Goal: Information Seeking & Learning: Learn about a topic

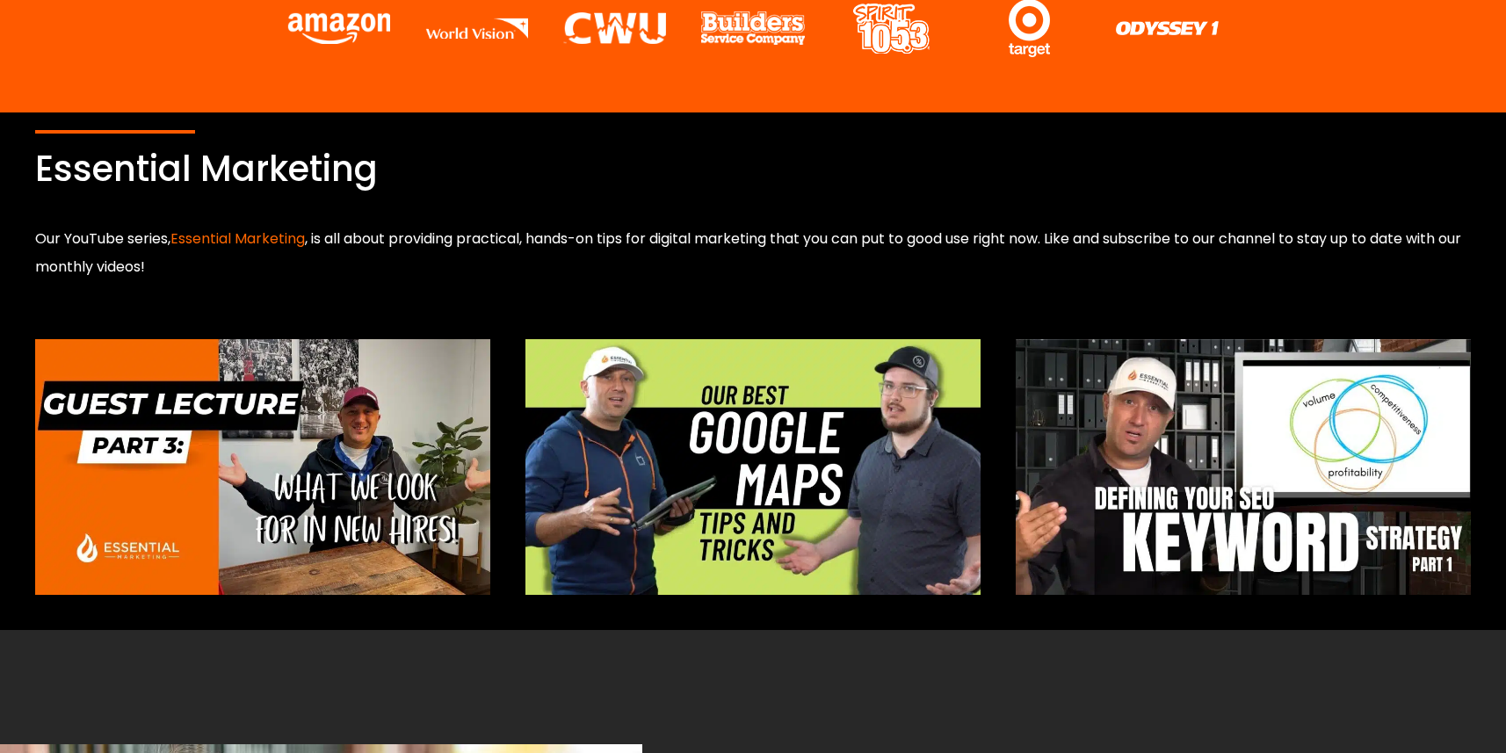
scroll to position [923, 0]
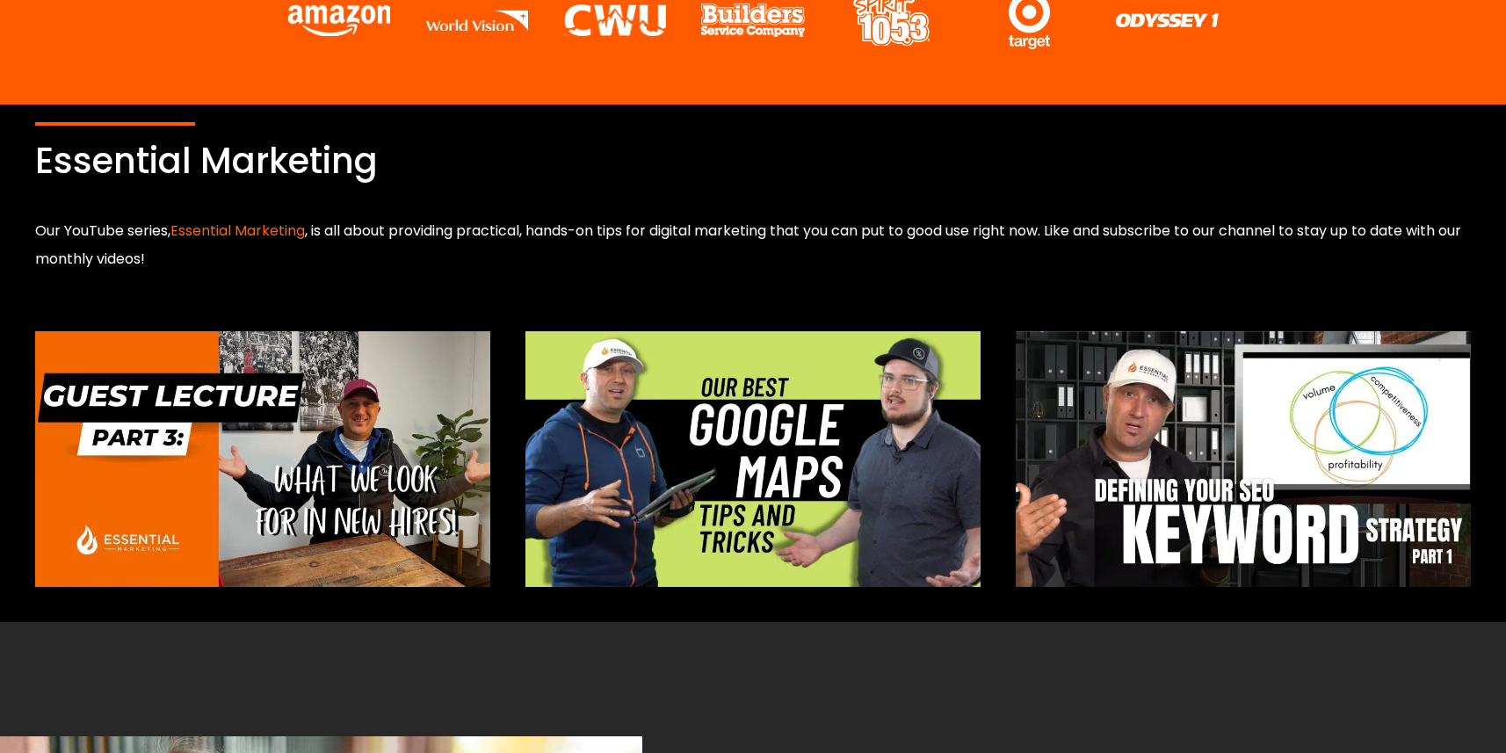
click at [777, 495] on img at bounding box center [752, 459] width 455 height 256
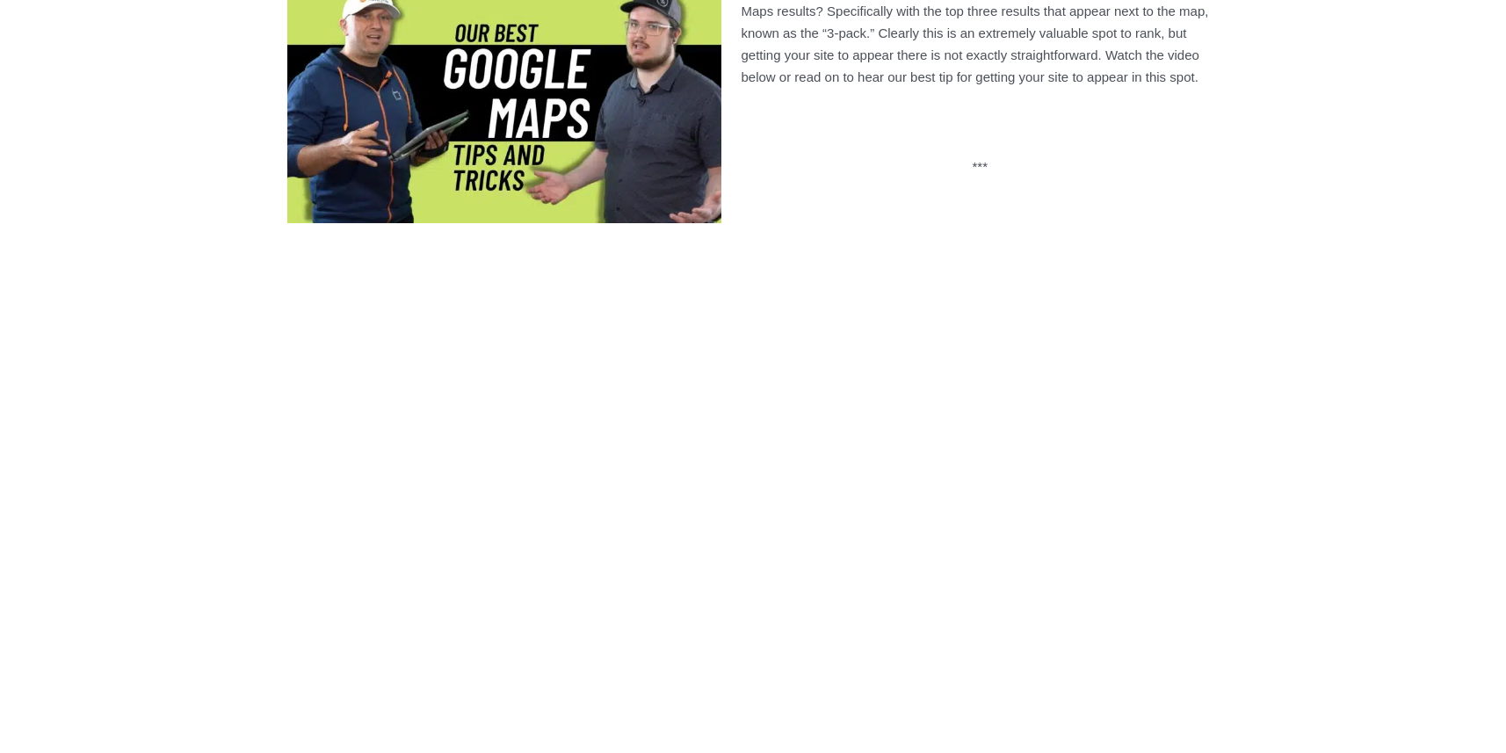
scroll to position [579, 0]
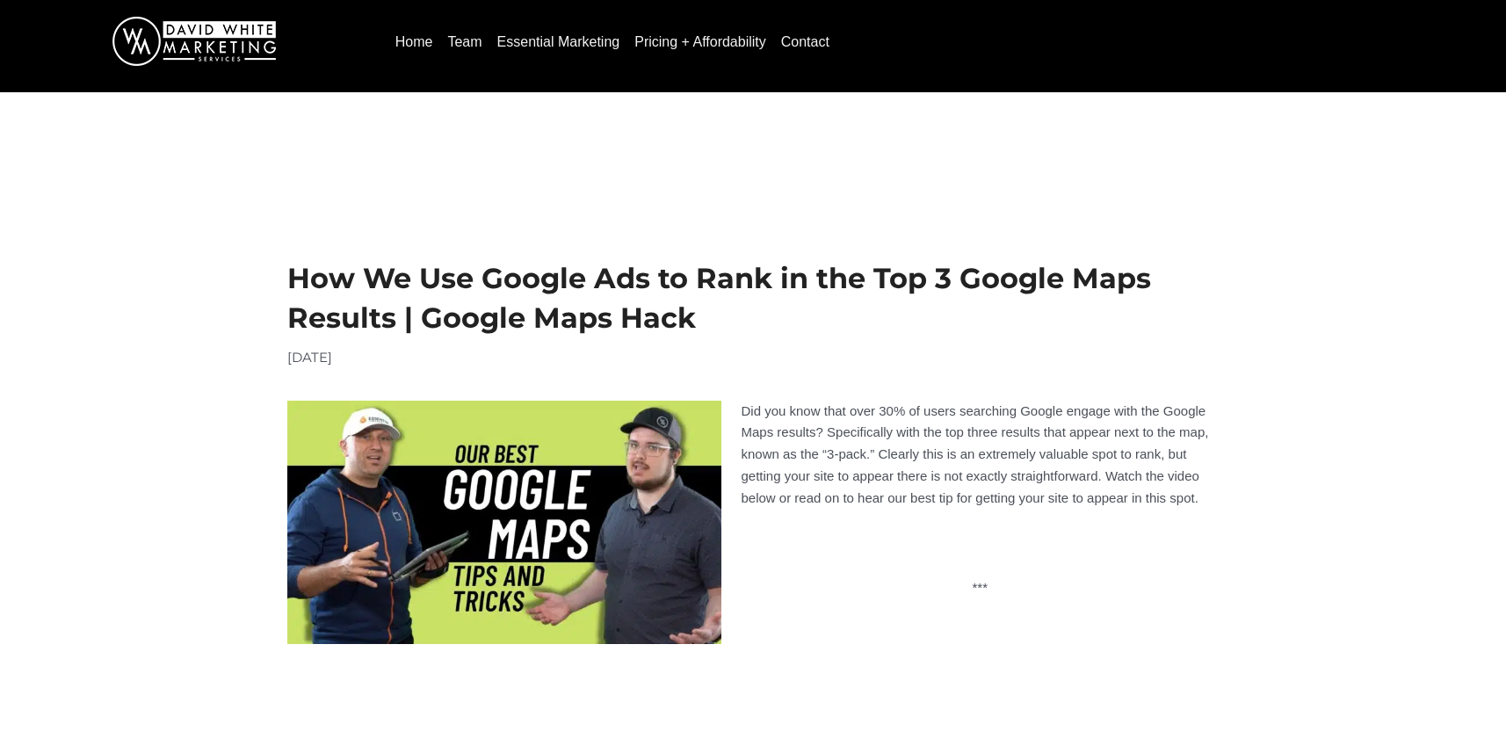
scroll to position [0, 0]
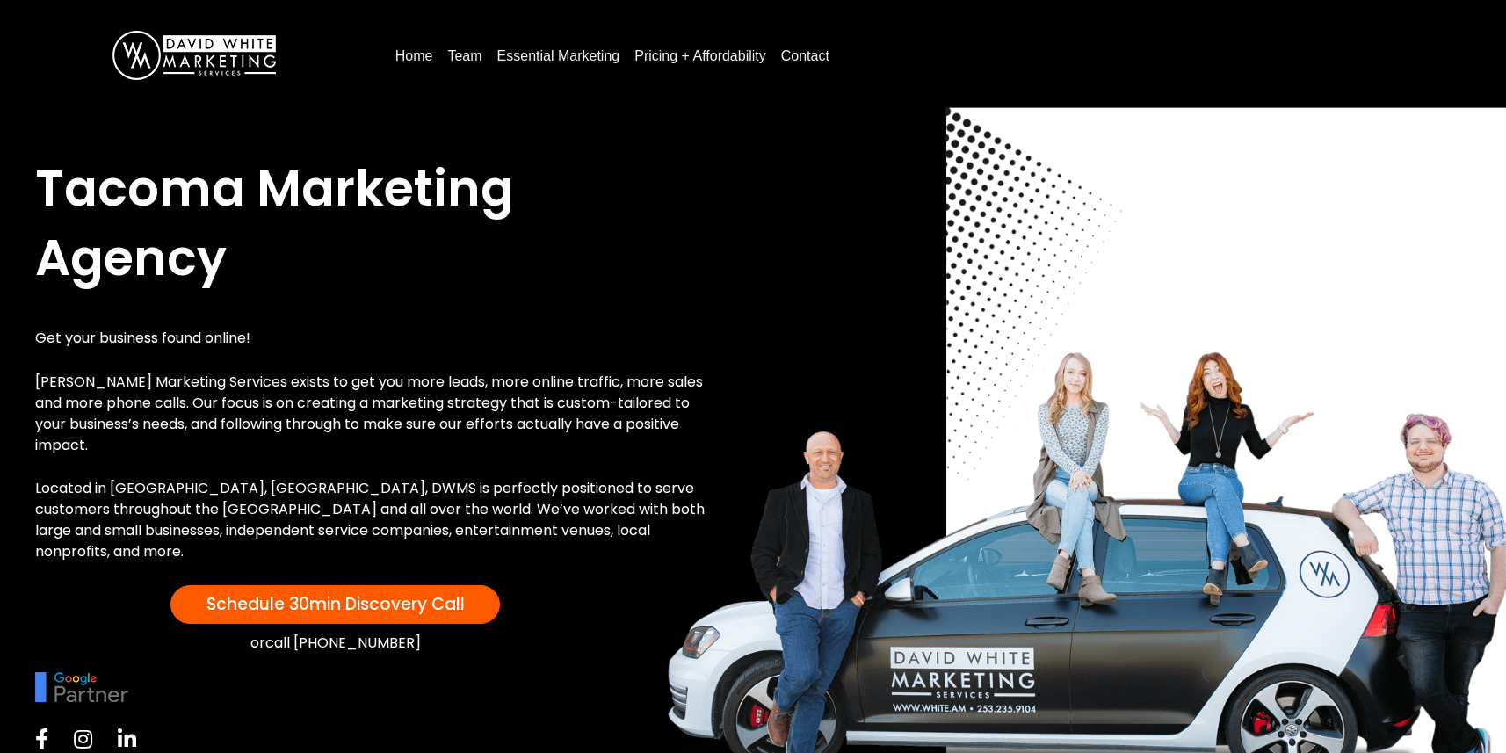
click at [560, 52] on link "Essential Marketing" at bounding box center [558, 56] width 137 height 28
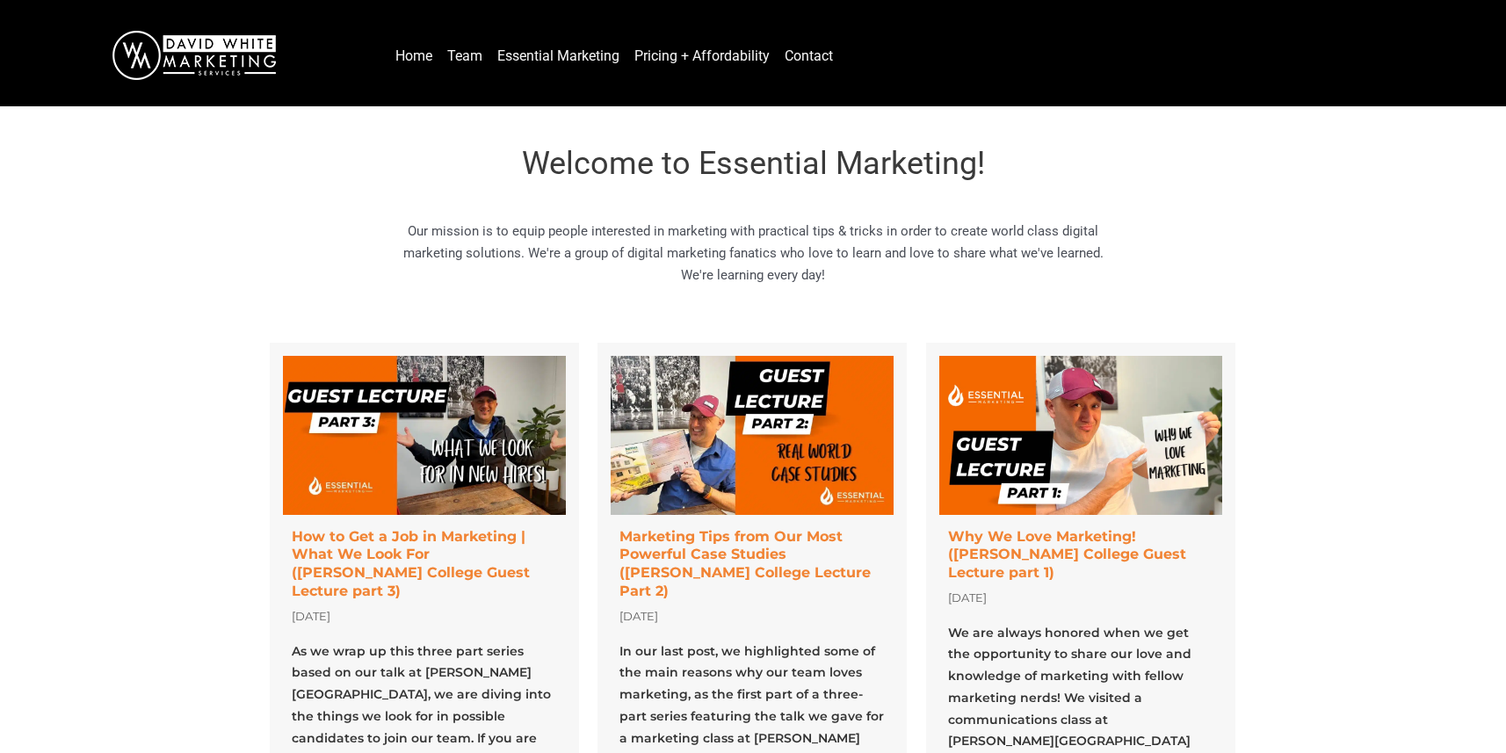
click at [682, 62] on link "Pricing + Affordability" at bounding box center [701, 56] width 149 height 28
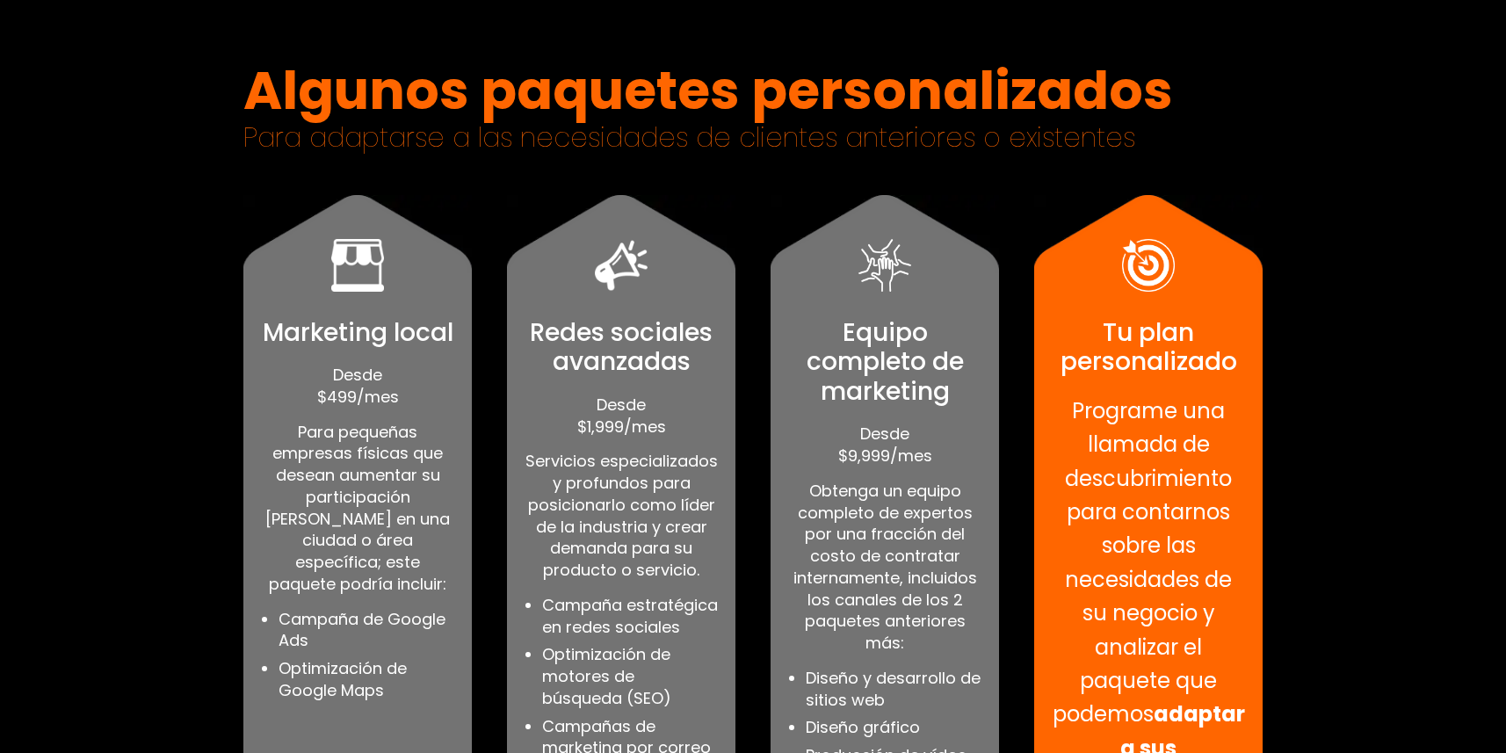
scroll to position [939, 0]
